Goal: Information Seeking & Learning: Learn about a topic

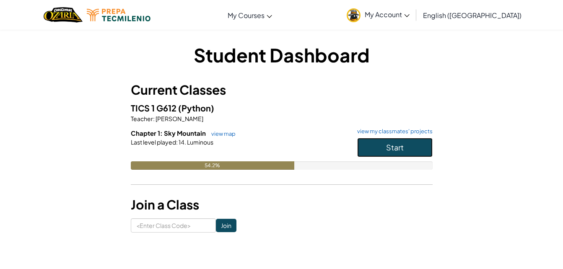
click at [381, 151] on button "Start" at bounding box center [394, 147] width 75 height 19
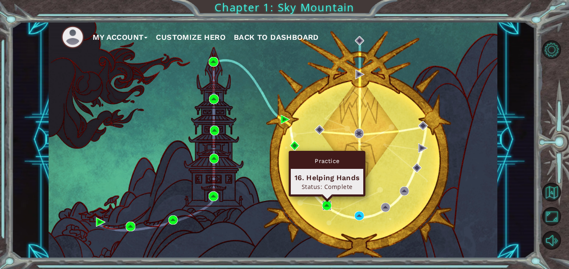
click at [325, 206] on img at bounding box center [326, 205] width 9 height 9
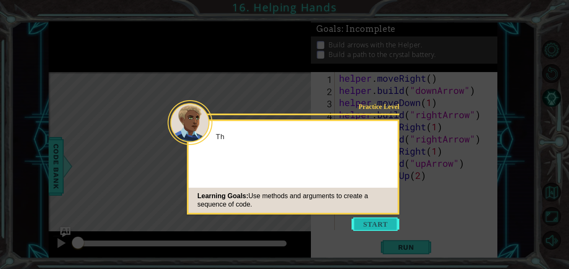
click at [366, 229] on button "Start" at bounding box center [376, 224] width 48 height 13
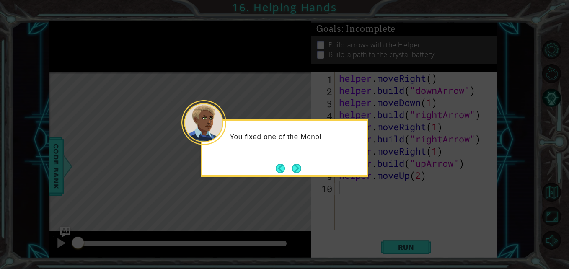
click at [319, 140] on p "You fixed one of the Monol" at bounding box center [295, 136] width 131 height 9
click at [319, 140] on p "You fixed one of the Monolith’s" at bounding box center [295, 136] width 131 height 9
click at [295, 171] on button "Next" at bounding box center [296, 168] width 9 height 9
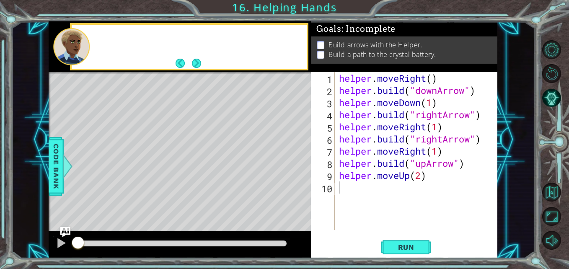
click at [295, 171] on div "Level Map" at bounding box center [242, 195] width 387 height 247
